Goal: Task Accomplishment & Management: Manage account settings

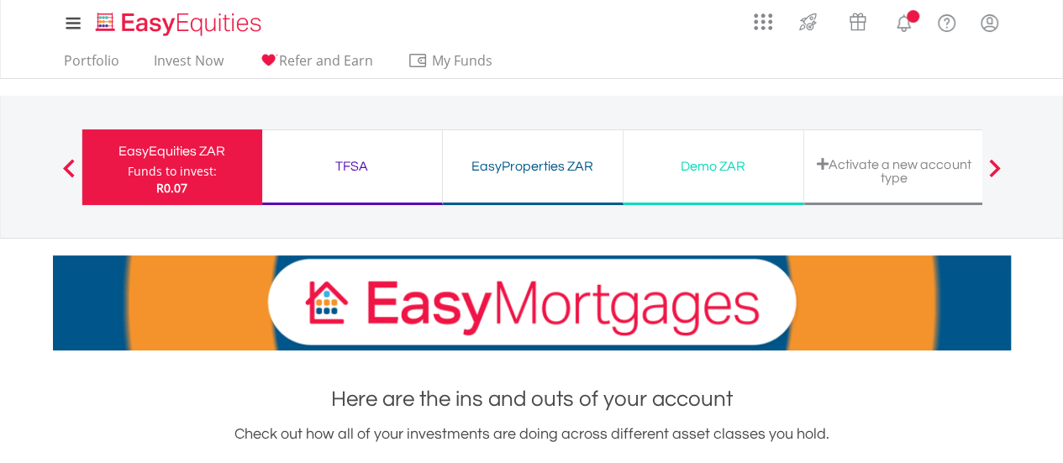
scroll to position [161, 319]
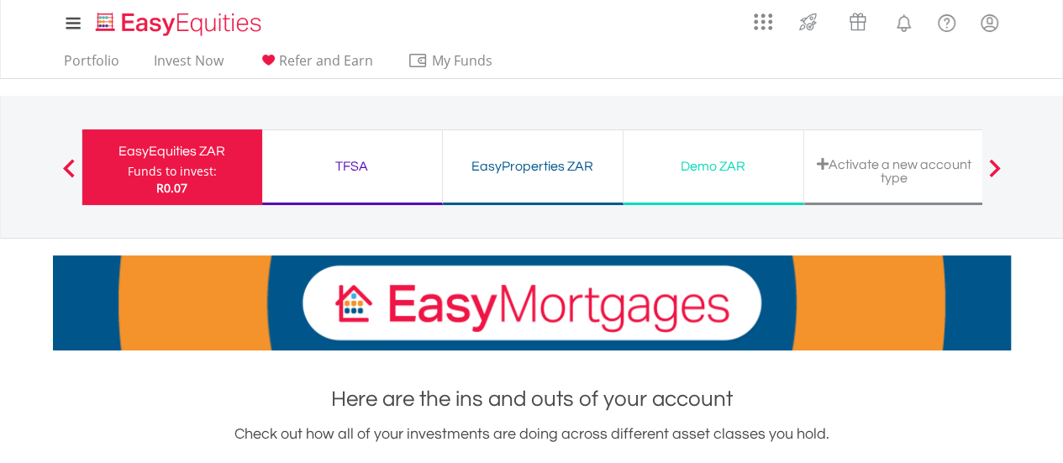
click at [348, 172] on div "TFSA" at bounding box center [352, 167] width 160 height 24
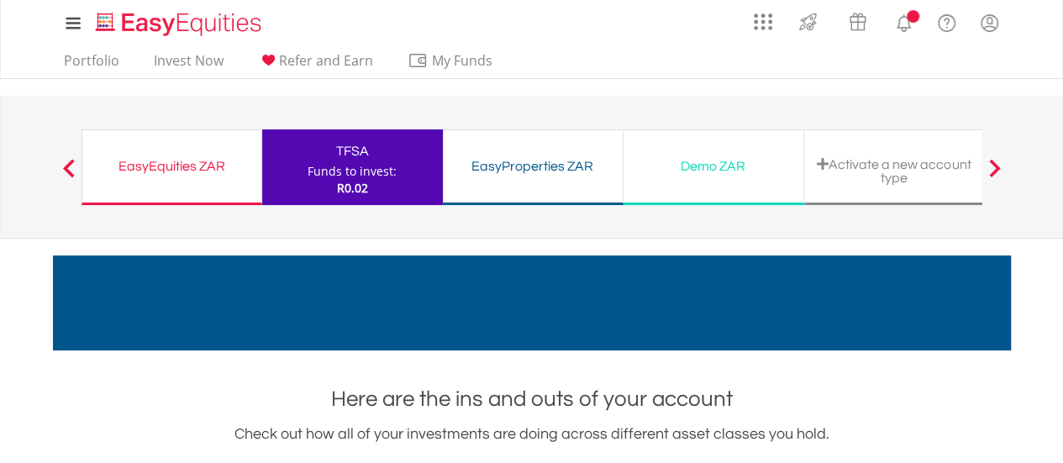
click at [517, 166] on div "EasyProperties ZAR" at bounding box center [533, 167] width 160 height 24
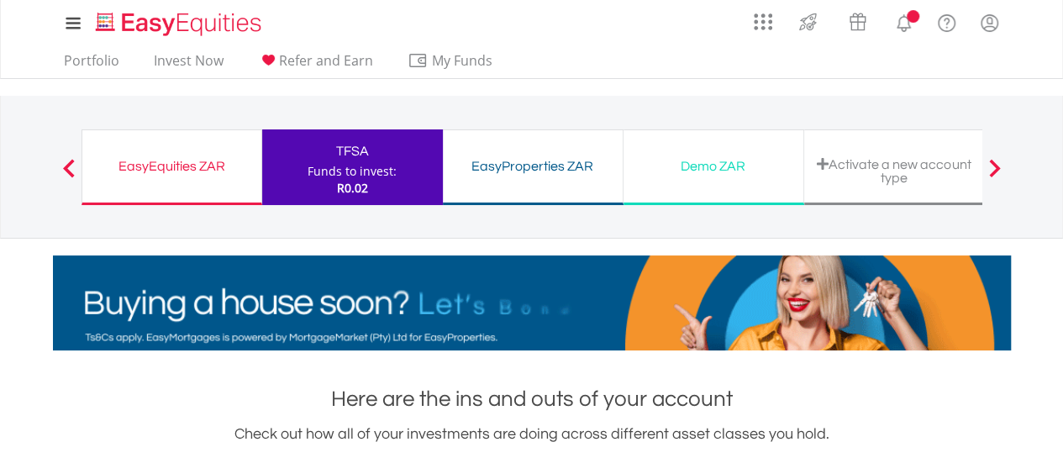
scroll to position [161, 319]
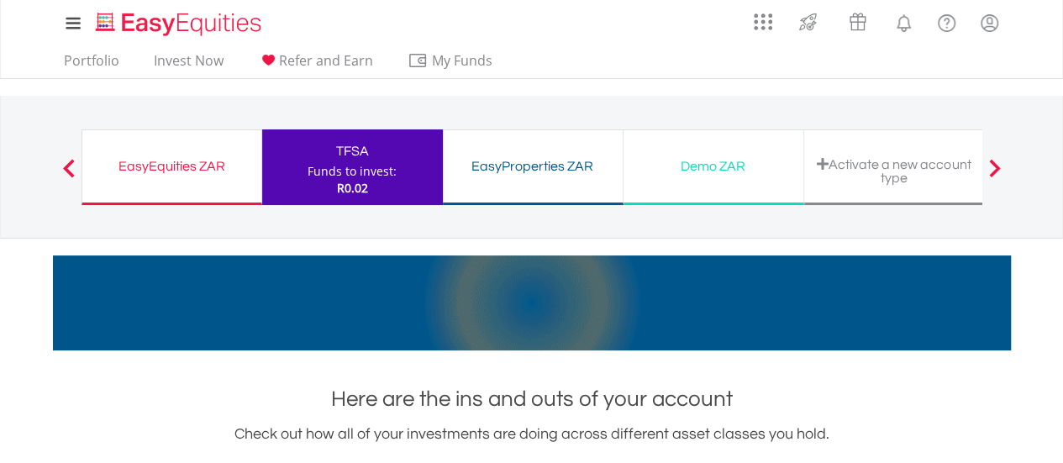
click at [523, 162] on div "EasyProperties ZAR" at bounding box center [533, 167] width 160 height 24
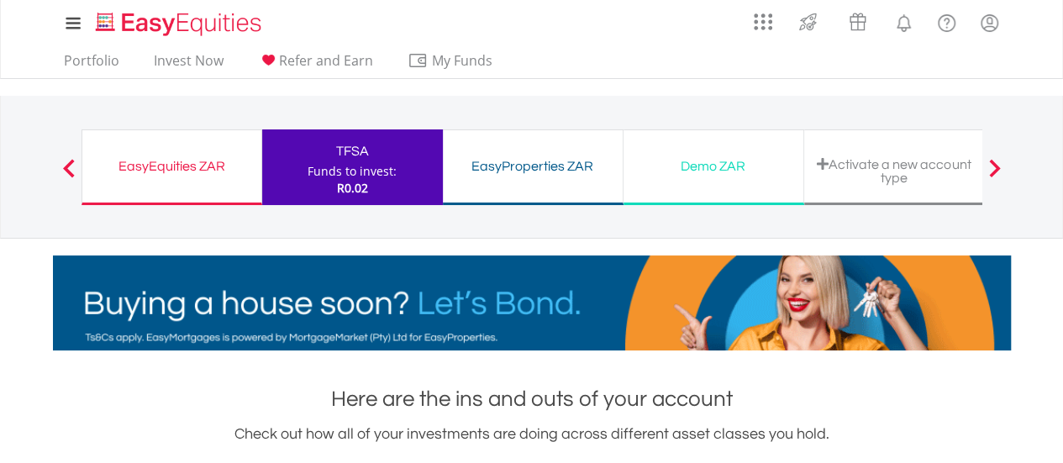
click at [822, 172] on div "Activate a new account type" at bounding box center [894, 171] width 160 height 28
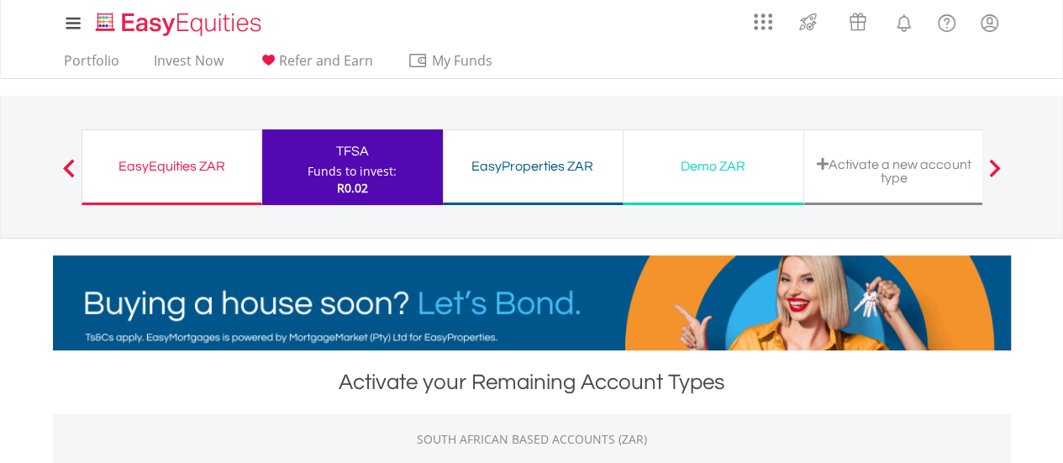
click at [817, 159] on span at bounding box center [823, 163] width 12 height 13
